Goal: Information Seeking & Learning: Learn about a topic

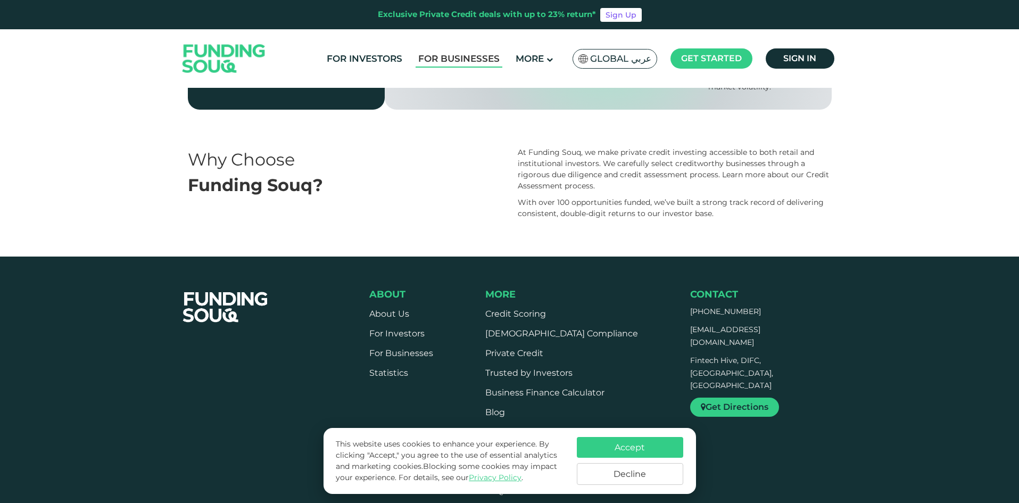
scroll to position [745, 0]
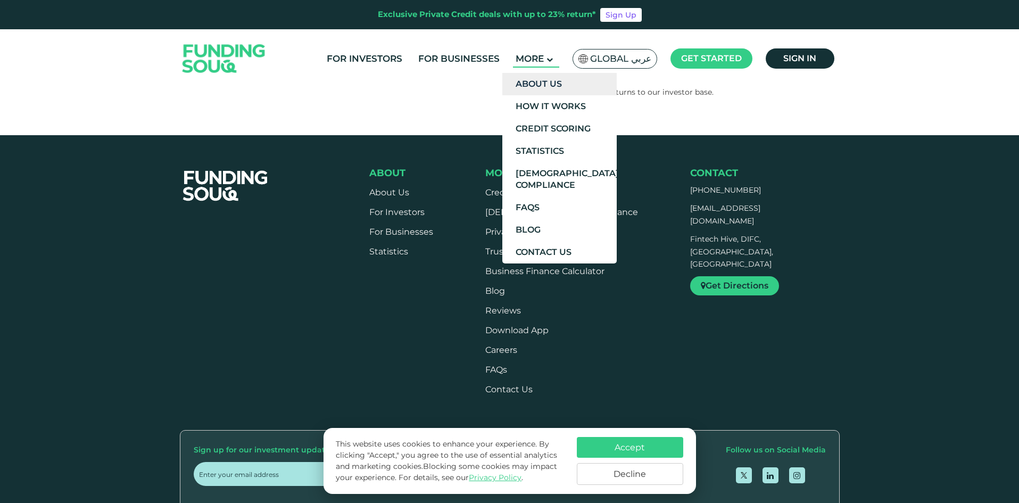
click at [547, 88] on link "About Us" at bounding box center [559, 84] width 114 height 22
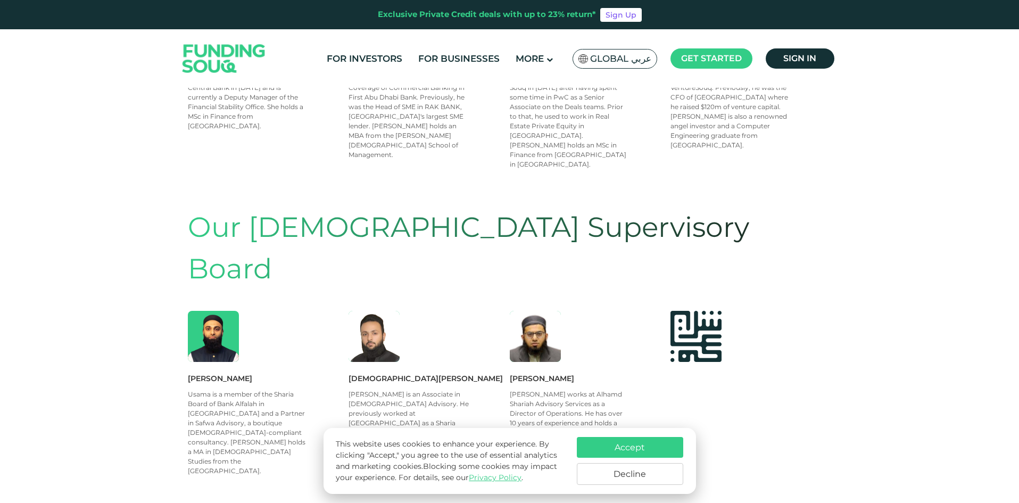
scroll to position [798, 0]
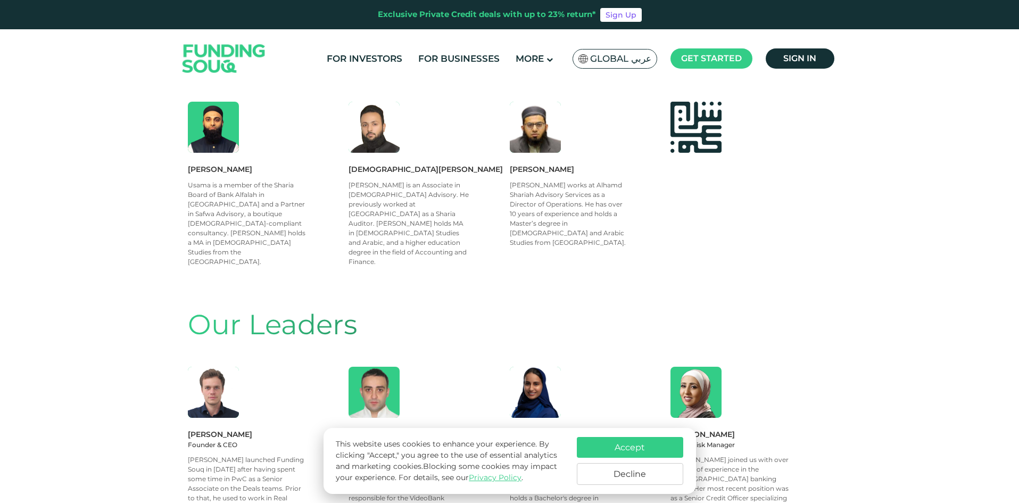
click at [634, 476] on button "Decline" at bounding box center [630, 474] width 106 height 22
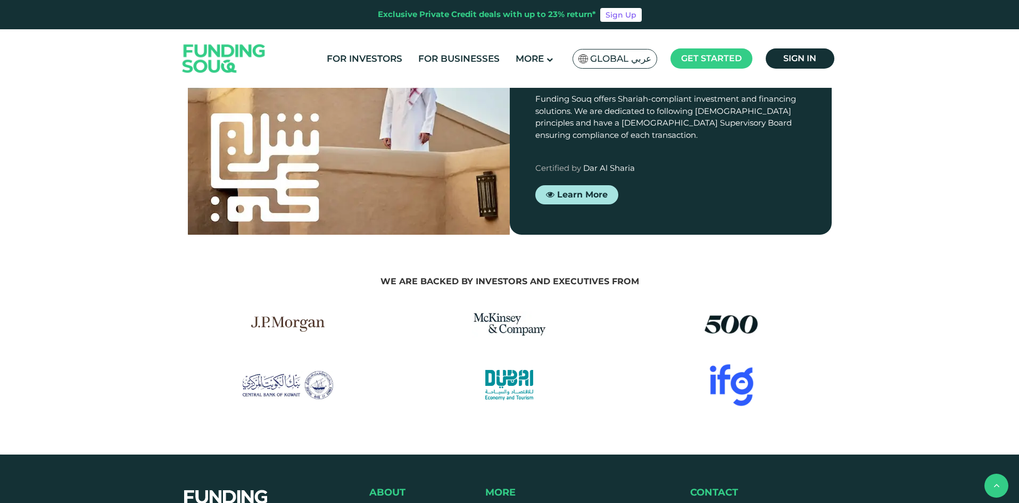
scroll to position [1543, 0]
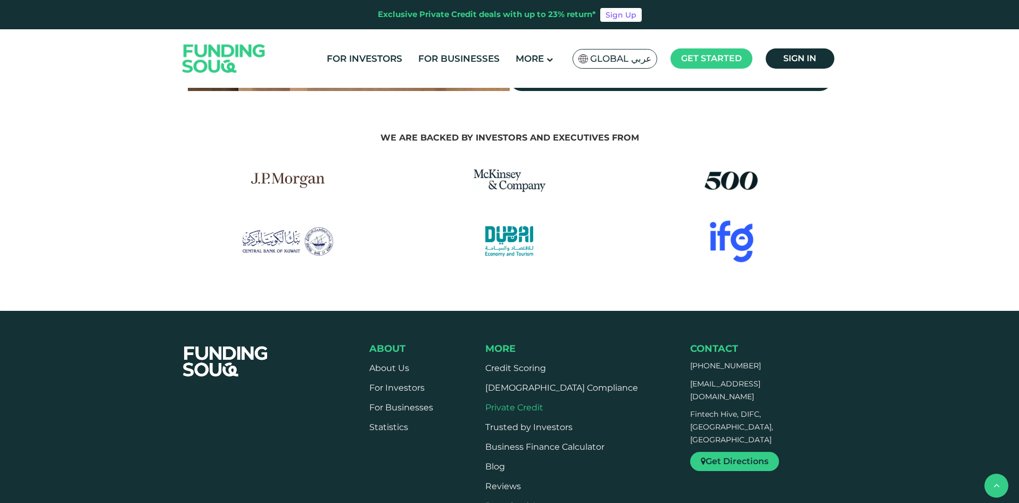
click at [535, 402] on link "Private Credit" at bounding box center [514, 407] width 58 height 10
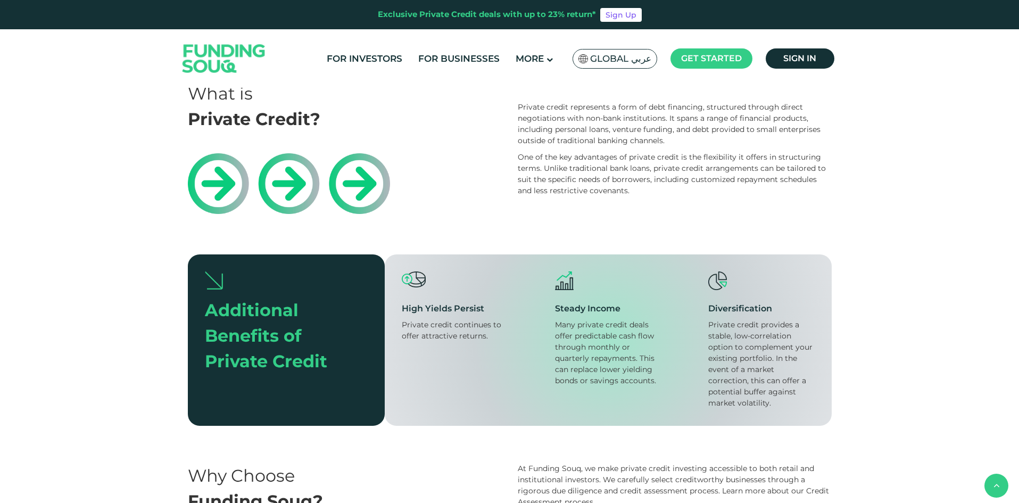
scroll to position [266, 0]
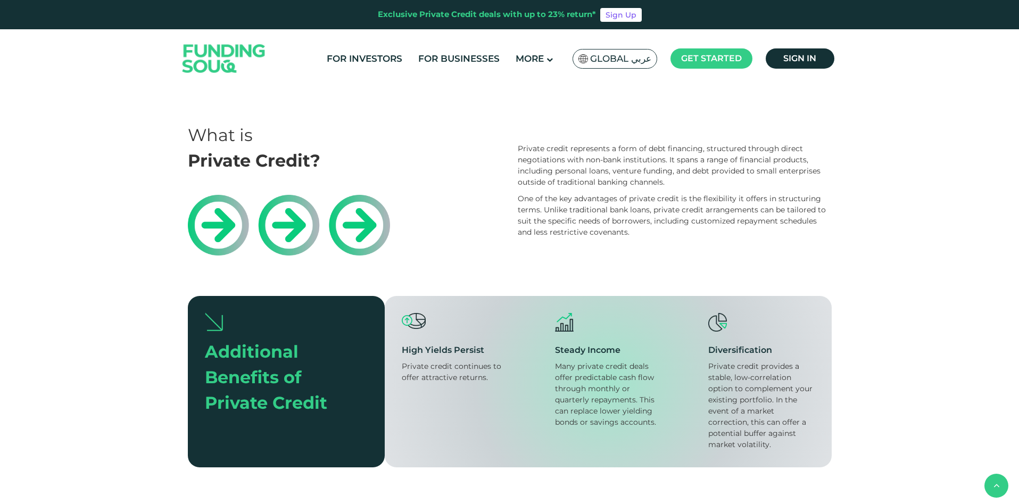
drag, startPoint x: 727, startPoint y: 185, endPoint x: 504, endPoint y: 154, distance: 225.1
click at [504, 154] on div "What is Private Credit? Private credit represents a form of debt financing, str…" at bounding box center [510, 190] width 644 height 136
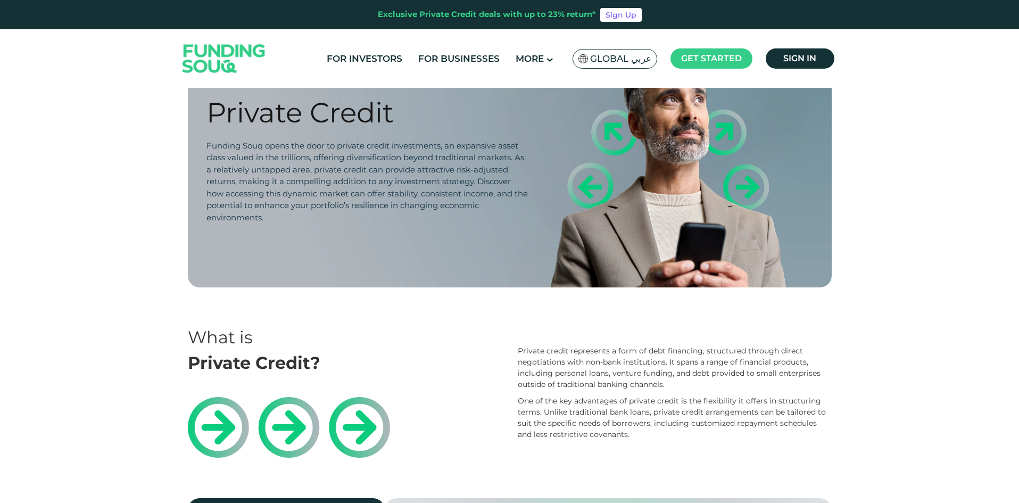
scroll to position [0, 0]
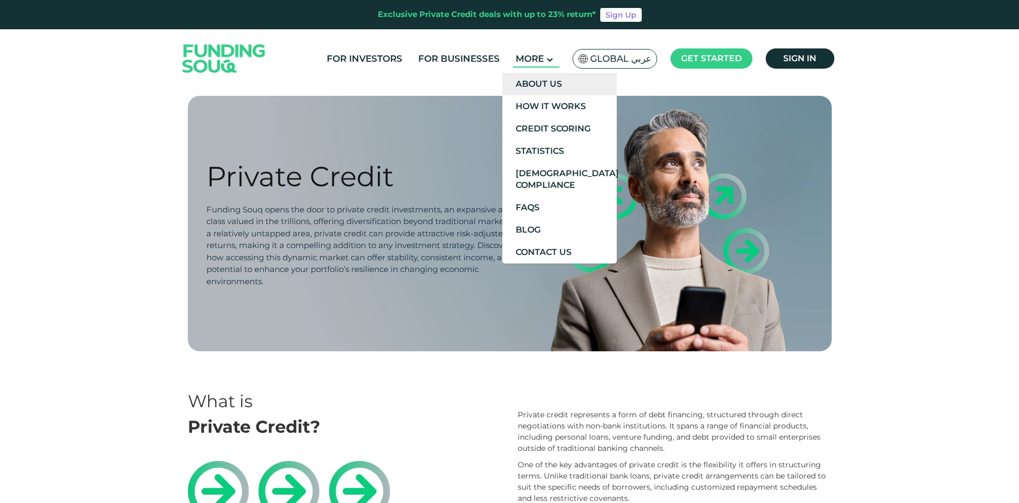
click at [538, 79] on link "About Us" at bounding box center [559, 84] width 114 height 22
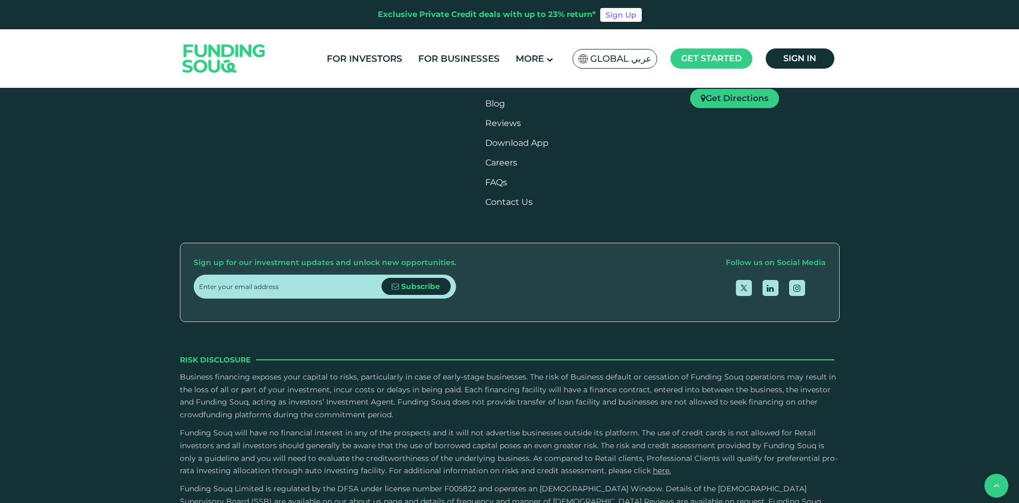
scroll to position [1649, 0]
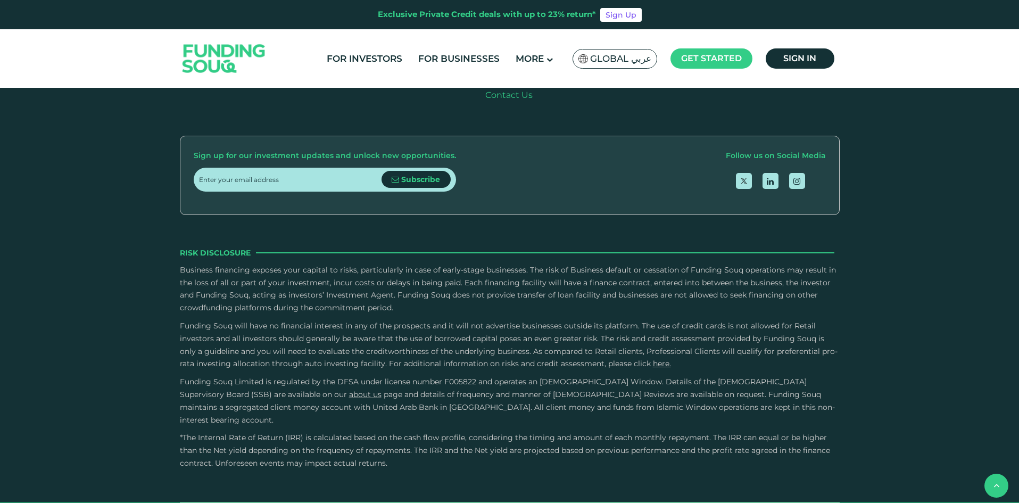
click at [527, 100] on link "Contact Us" at bounding box center [508, 95] width 47 height 10
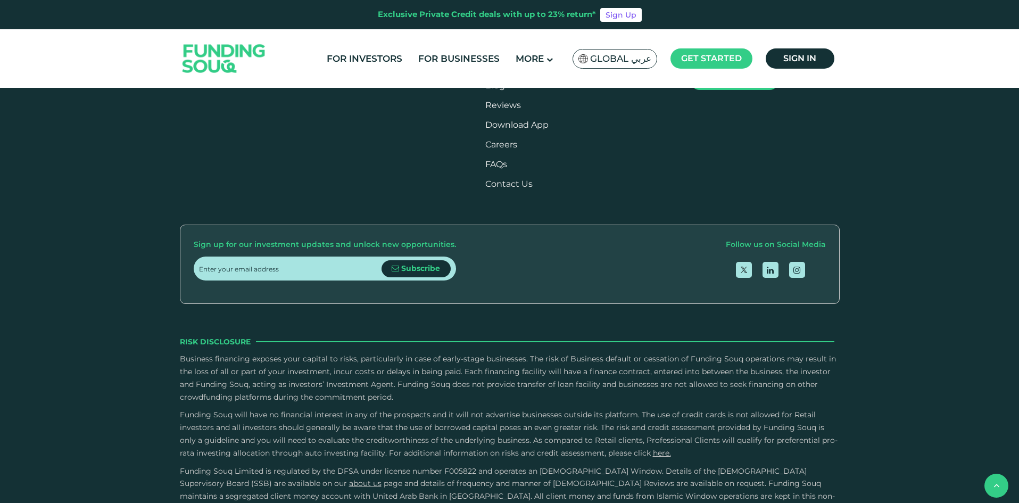
scroll to position [904, 0]
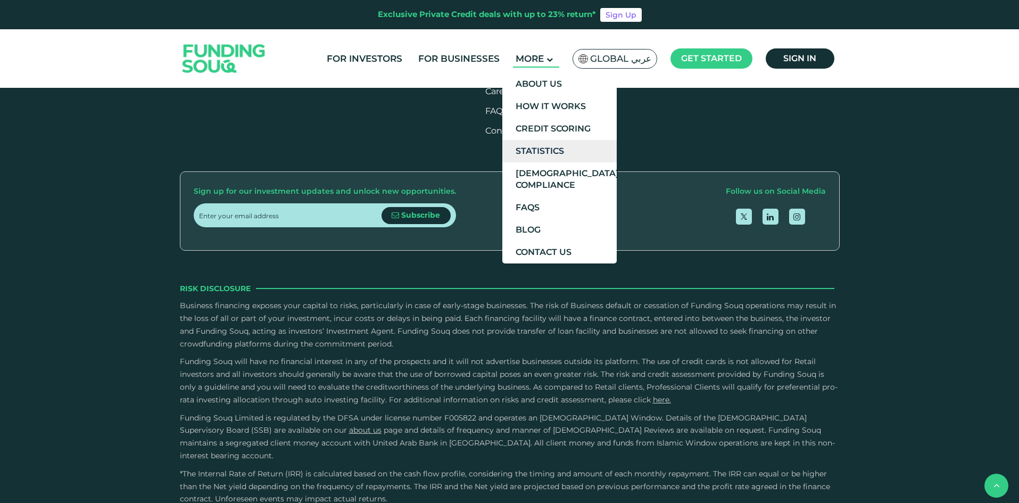
click at [552, 146] on link "Statistics" at bounding box center [559, 151] width 114 height 22
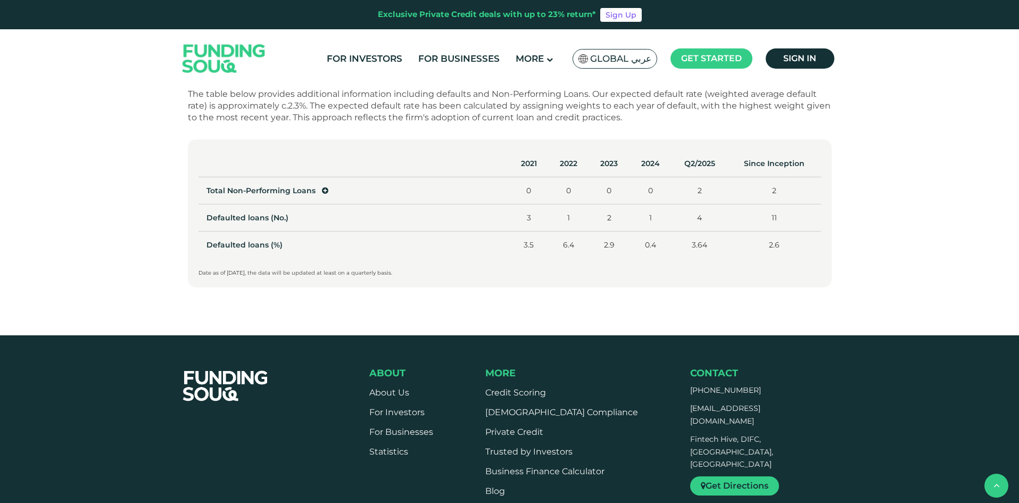
scroll to position [585, 0]
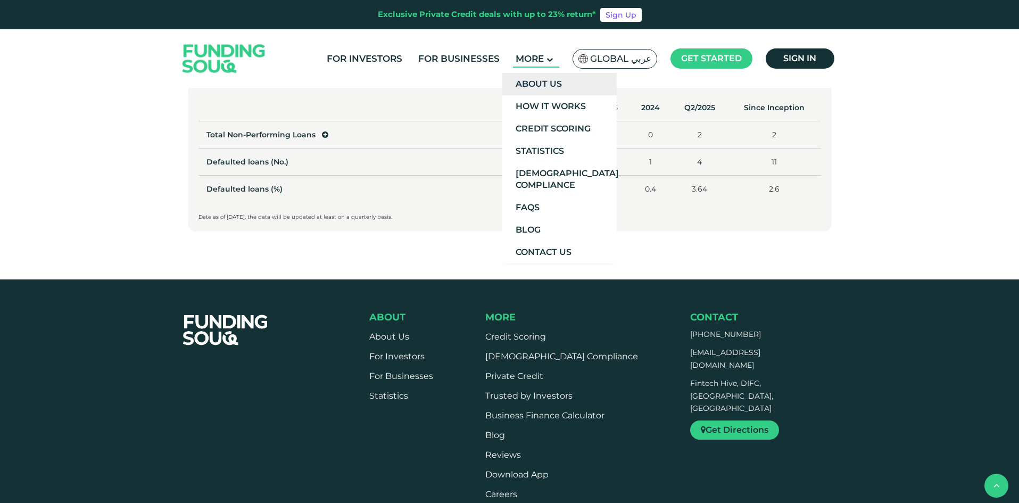
click at [546, 82] on link "About Us" at bounding box center [559, 84] width 114 height 22
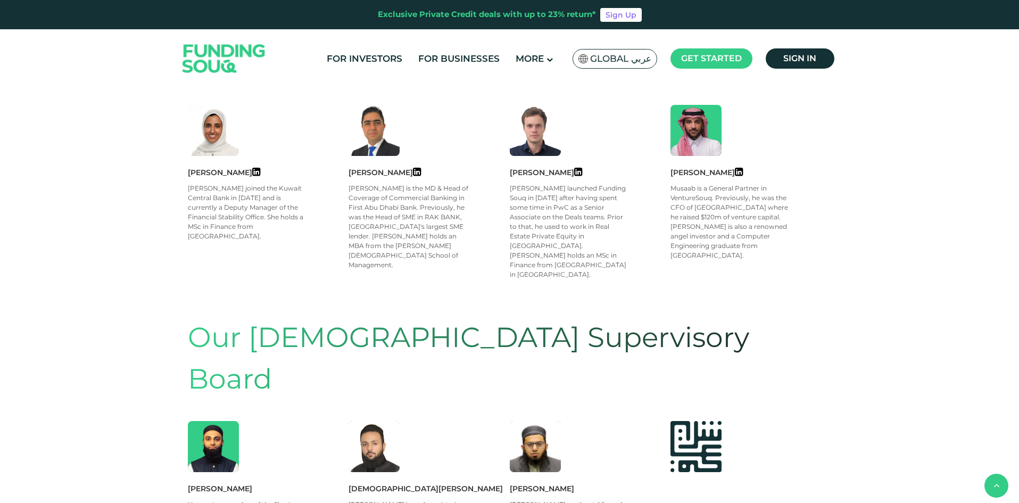
scroll to position [692, 0]
